Goal: Use online tool/utility: Utilize a website feature to perform a specific function

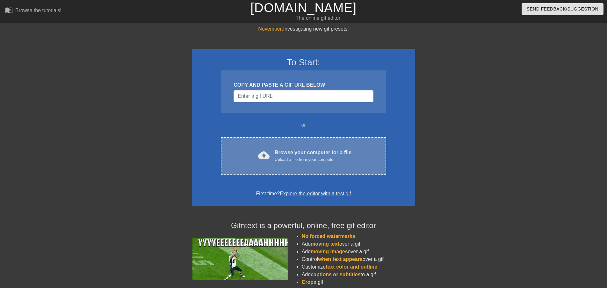
click at [311, 165] on div "cloud_upload Browse your computer for a file Upload a file from your computer C…" at bounding box center [303, 155] width 165 height 37
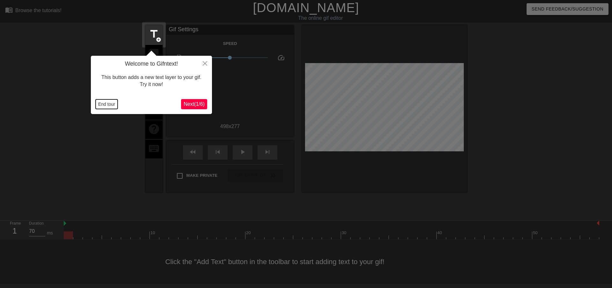
click at [114, 106] on button "End tour" at bounding box center [107, 104] width 22 height 10
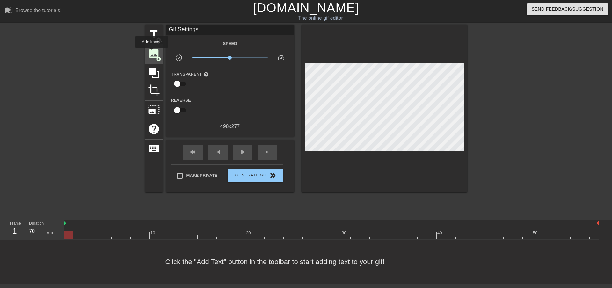
click at [152, 52] on span "image" at bounding box center [154, 54] width 12 height 12
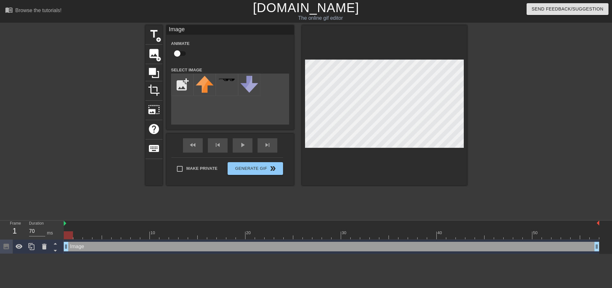
click at [185, 53] on input "checkbox" at bounding box center [177, 54] width 36 height 12
checkbox input "true"
click at [181, 85] on input "file" at bounding box center [183, 85] width 22 height 22
type input "C:\fakepath\[PERSON_NAME]-head.png"
click at [207, 88] on img at bounding box center [205, 88] width 18 height 24
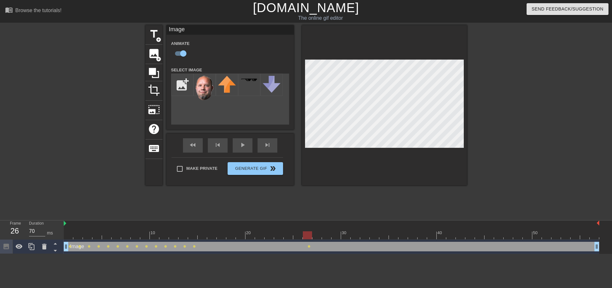
click at [405, 59] on div at bounding box center [384, 105] width 165 height 160
click at [426, 9] on div "menu_book Browse the tutorials! [DOMAIN_NAME] The online gif editor Send Feedba…" at bounding box center [306, 127] width 612 height 254
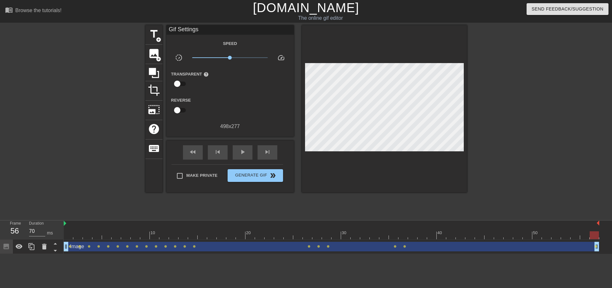
drag, startPoint x: 597, startPoint y: 246, endPoint x: 591, endPoint y: 245, distance: 5.8
click at [588, 246] on div "Image drag_handle drag_handle lens lens lens lens lens lens lens lens lens lens…" at bounding box center [332, 247] width 536 height 10
drag, startPoint x: 597, startPoint y: 245, endPoint x: 586, endPoint y: 246, distance: 10.9
click at [586, 246] on div "Image drag_handle drag_handle lens lens lens lens lens lens lens lens lens lens…" at bounding box center [332, 247] width 536 height 10
click at [599, 252] on div "Image drag_handle drag_handle lens lens lens lens lens lens lens lens lens lens…" at bounding box center [332, 247] width 536 height 14
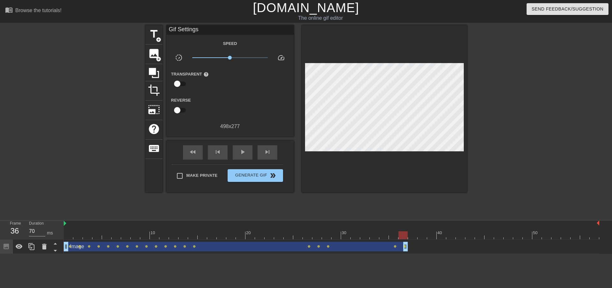
drag, startPoint x: 597, startPoint y: 250, endPoint x: 409, endPoint y: 243, distance: 188.3
click at [409, 243] on div "Image drag_handle drag_handle lens lens lens lens lens lens lens lens lens lens…" at bounding box center [332, 247] width 536 height 10
click at [240, 154] on span "play_arrow" at bounding box center [243, 152] width 8 height 8
click at [240, 153] on span "pause" at bounding box center [243, 152] width 8 height 8
click at [153, 52] on span "image" at bounding box center [154, 54] width 12 height 12
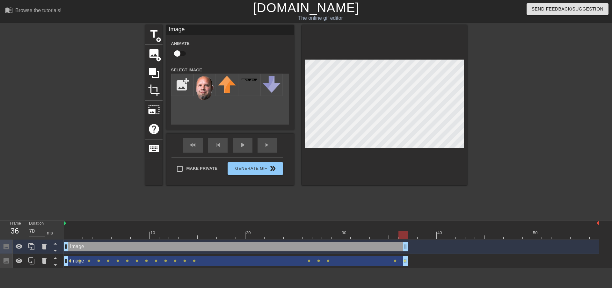
drag, startPoint x: 598, startPoint y: 245, endPoint x: 408, endPoint y: 254, distance: 190.6
click at [408, 254] on div "Image drag_handle drag_handle" at bounding box center [332, 247] width 536 height 14
click at [180, 50] on input "checkbox" at bounding box center [177, 54] width 36 height 12
checkbox input "true"
click at [179, 84] on input "file" at bounding box center [183, 85] width 22 height 22
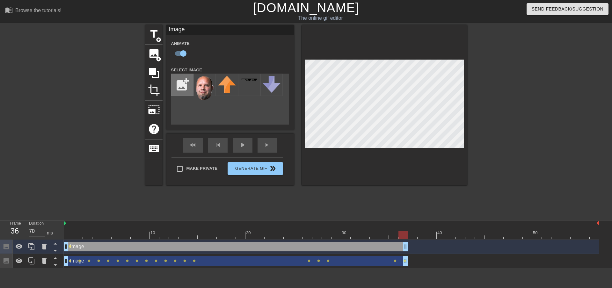
click at [178, 82] on input "file" at bounding box center [183, 85] width 22 height 22
type input "C:\fakepath\[PERSON_NAME].png"
click at [205, 92] on img at bounding box center [205, 88] width 18 height 25
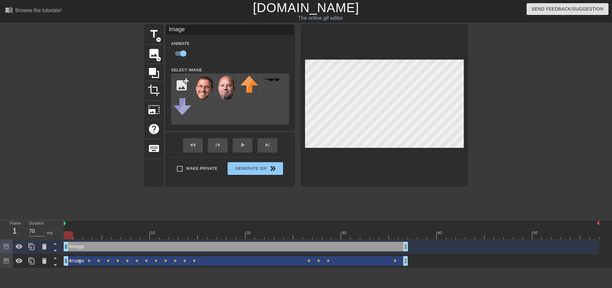
click at [357, 25] on div "menu_book Browse the tutorials! [DOMAIN_NAME] The online gif editor Send Feedba…" at bounding box center [306, 134] width 612 height 268
click at [377, 43] on div at bounding box center [384, 105] width 165 height 160
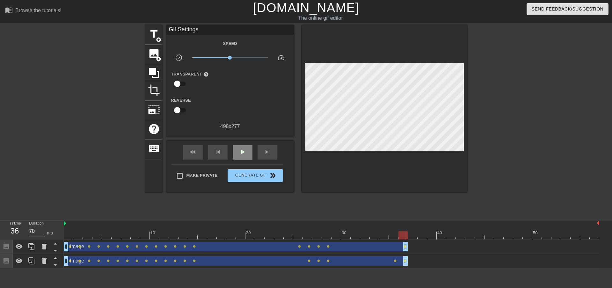
click at [240, 143] on div "fast_rewind skip_previous play_arrow skip_next" at bounding box center [230, 153] width 104 height 24
click at [242, 155] on span "play_arrow" at bounding box center [243, 152] width 8 height 8
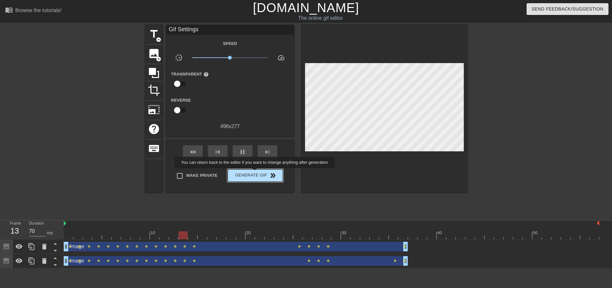
click at [255, 173] on span "Generate Gif double_arrow" at bounding box center [255, 176] width 50 height 8
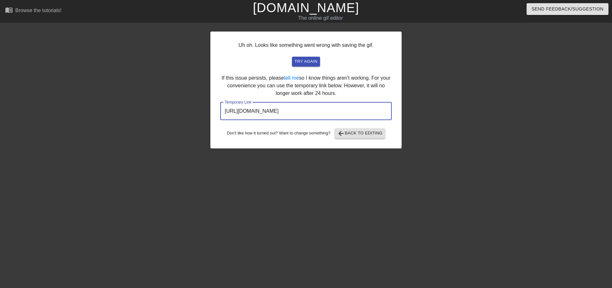
drag, startPoint x: 363, startPoint y: 111, endPoint x: 217, endPoint y: 116, distance: 146.1
click at [217, 116] on div "Uh oh. Looks like something went wrong with saving the gif. try again If this i…" at bounding box center [305, 90] width 191 height 117
